Goal: Information Seeking & Learning: Stay updated

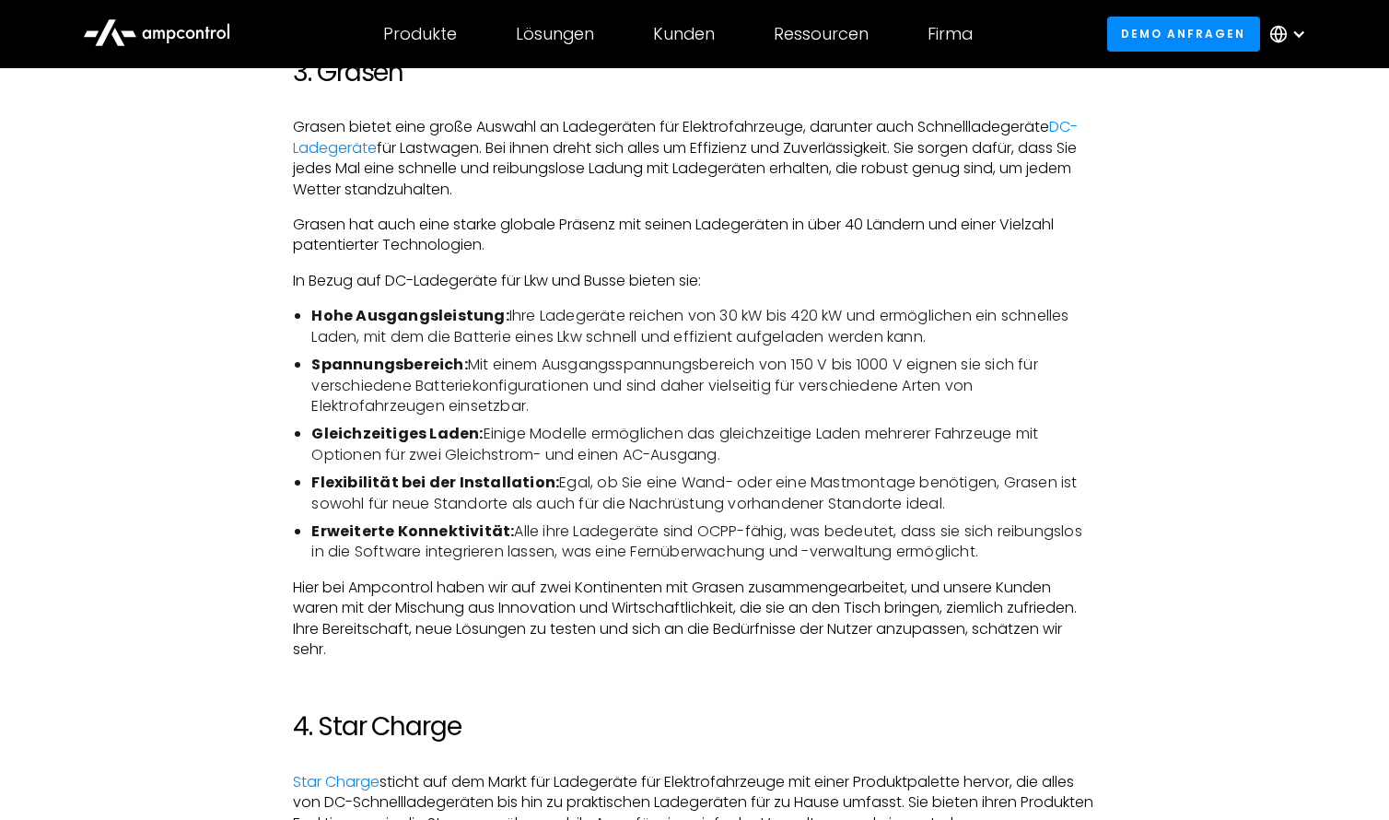
scroll to position [2362, 0]
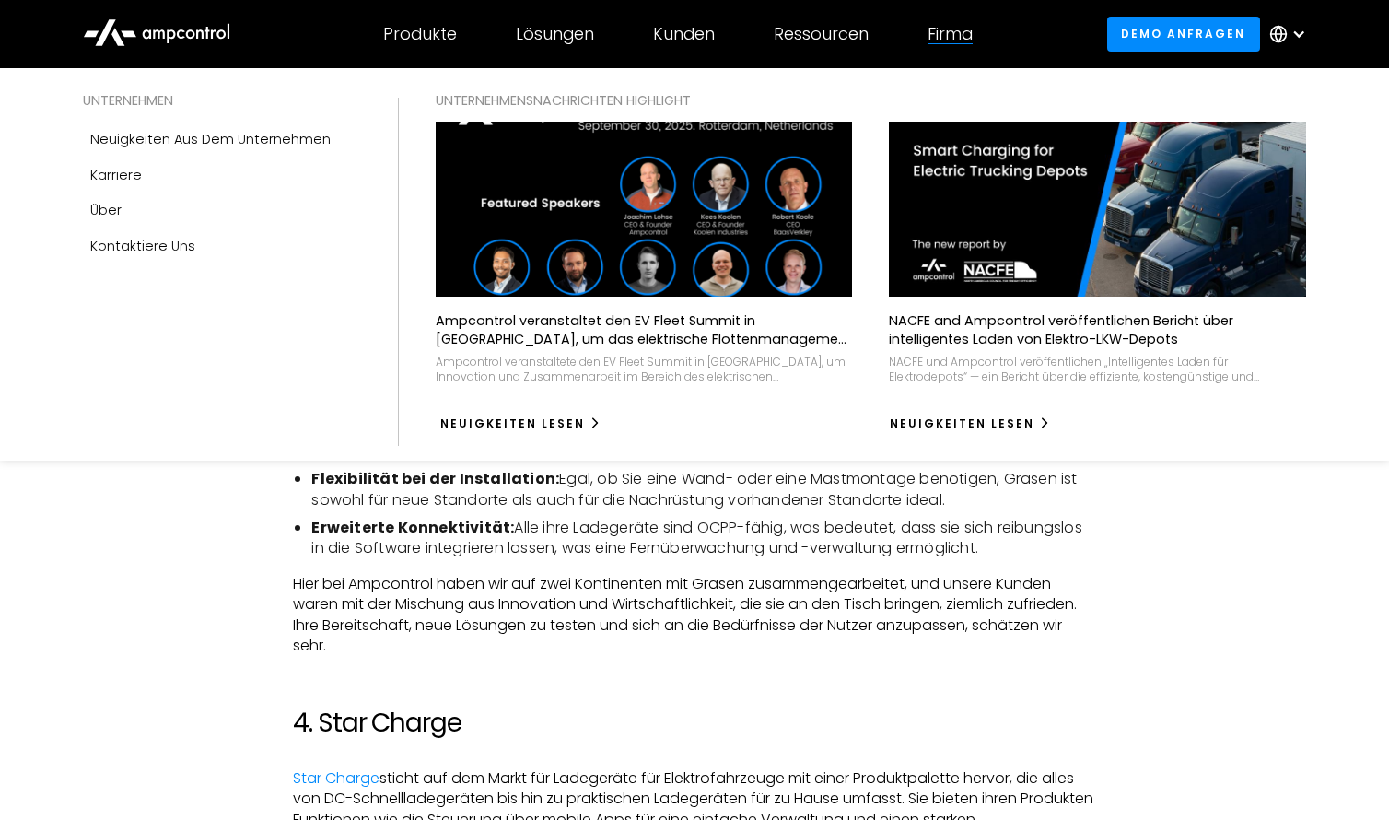
click at [553, 417] on div "Neuigkeiten lesen" at bounding box center [512, 423] width 145 height 17
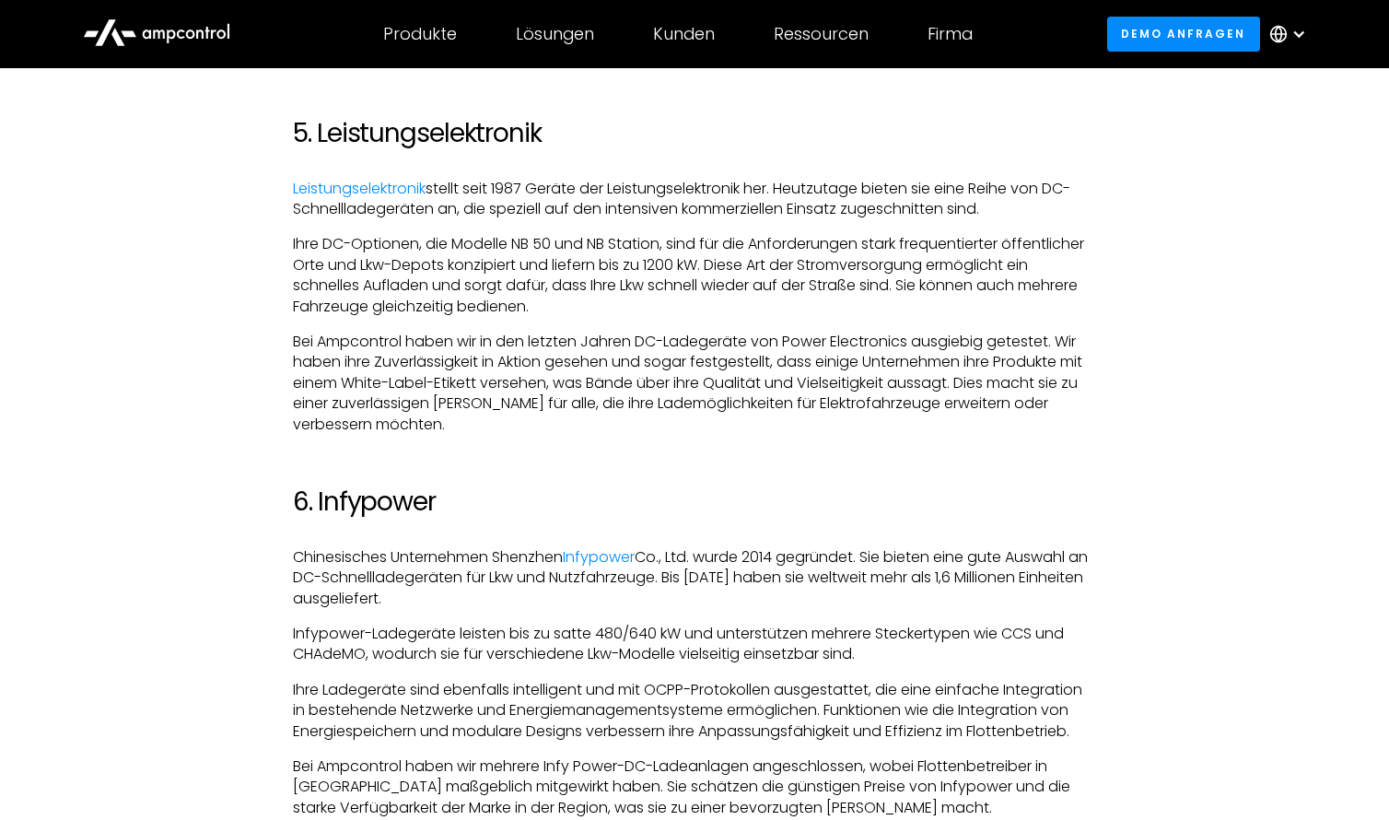
scroll to position [3415, 0]
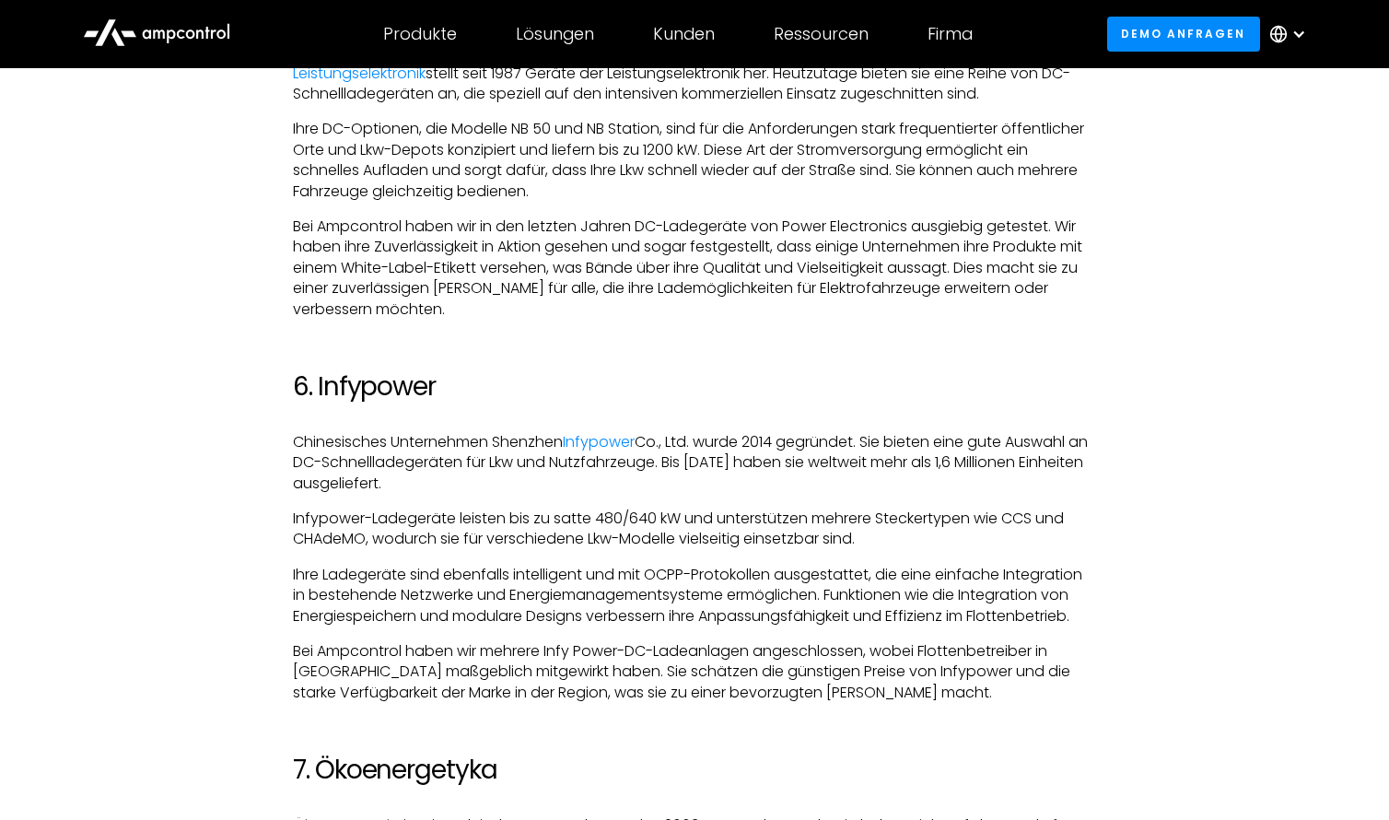
click at [362, 814] on link "Ökoenergetyka" at bounding box center [348, 824] width 111 height 21
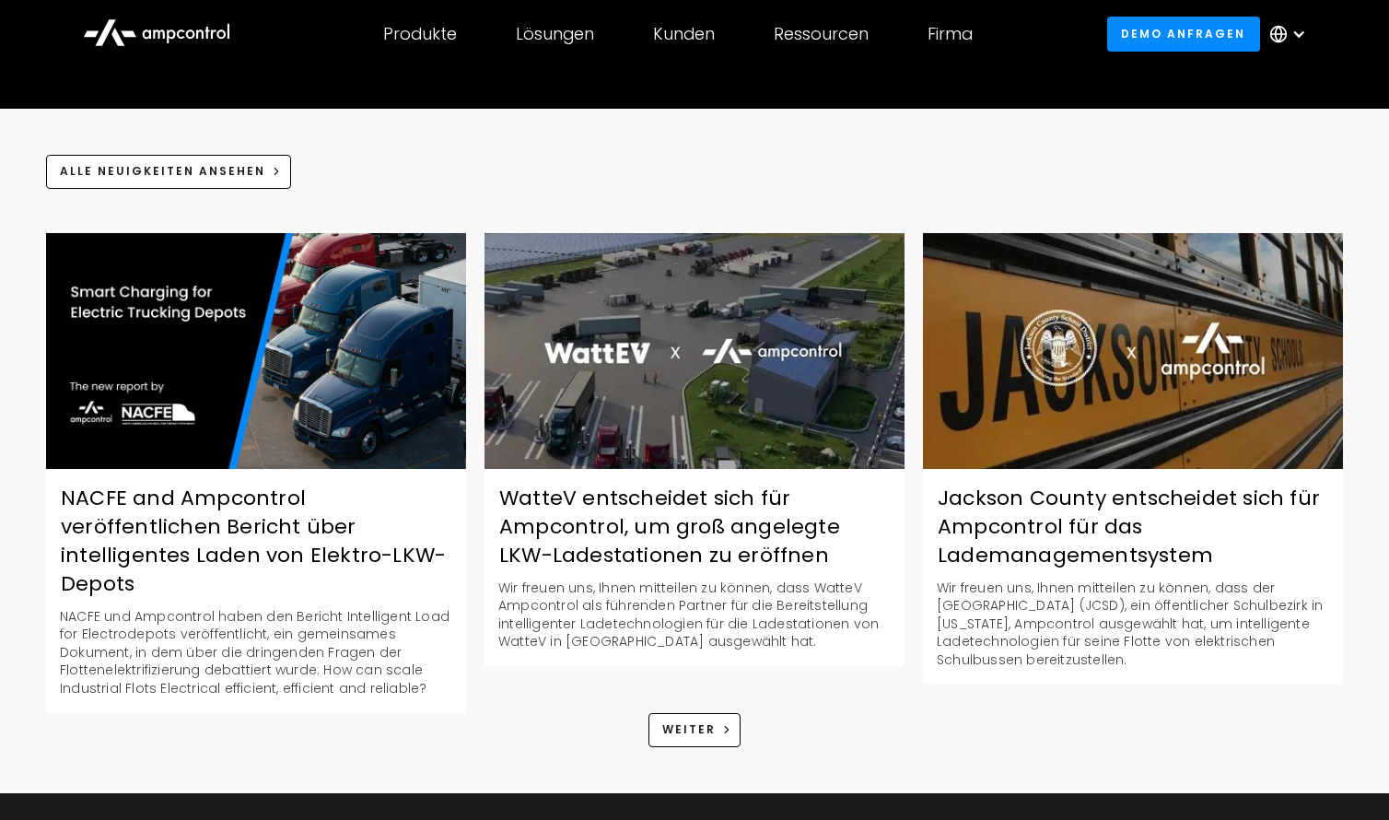
scroll to position [2427, 0]
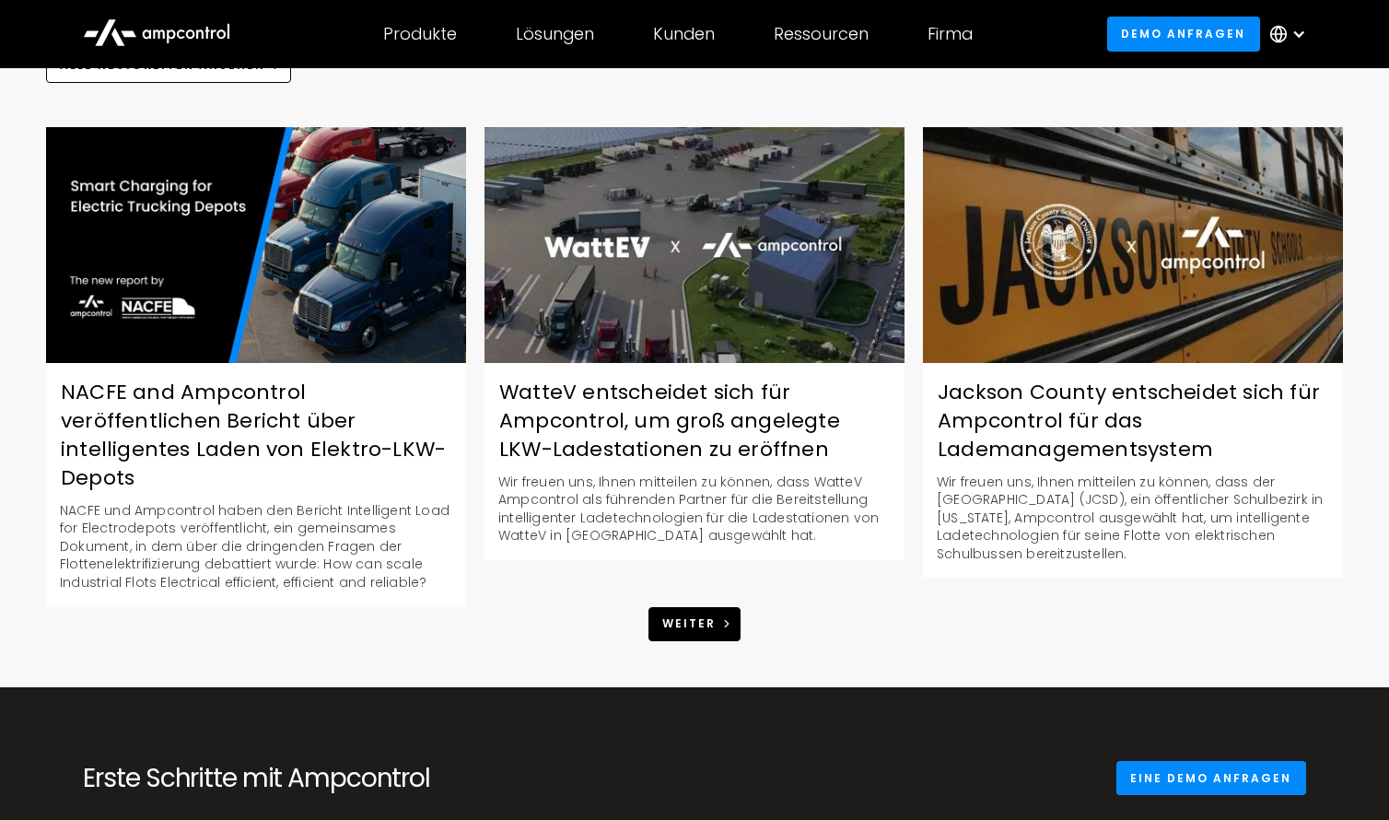
click at [714, 615] on div "Weiter" at bounding box center [688, 623] width 53 height 17
